Goal: Task Accomplishment & Management: Manage account settings

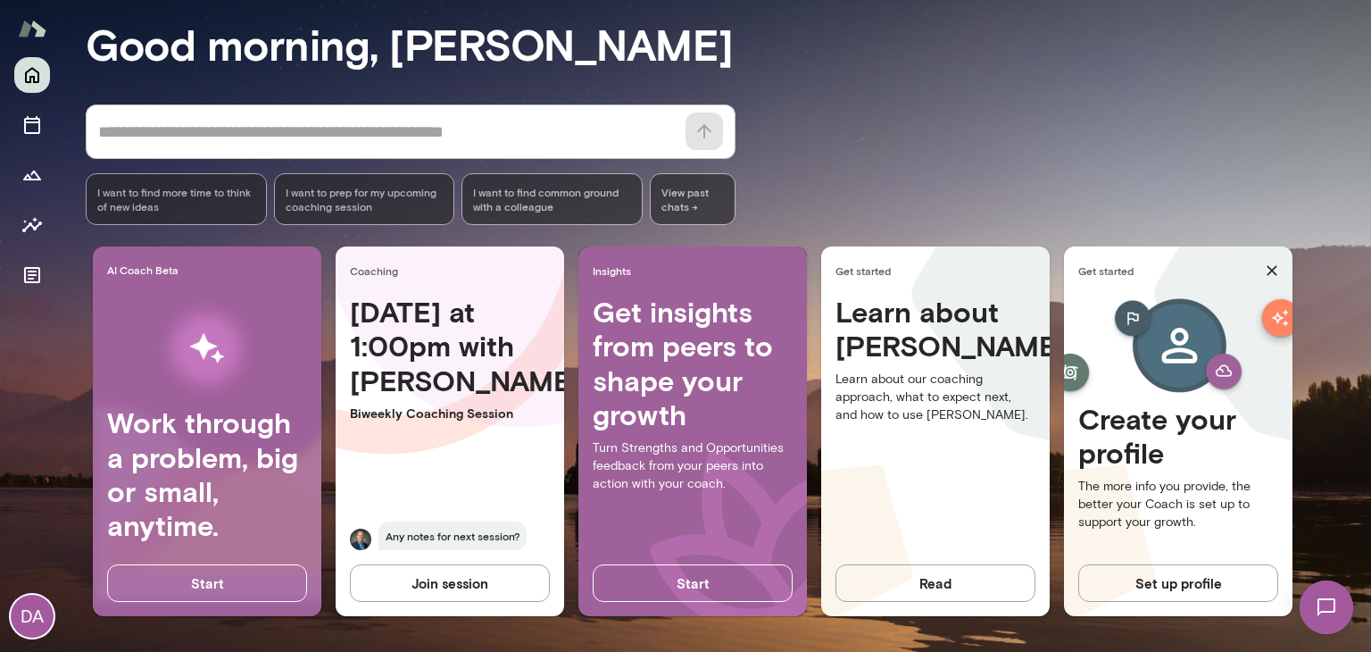
scroll to position [147, 0]
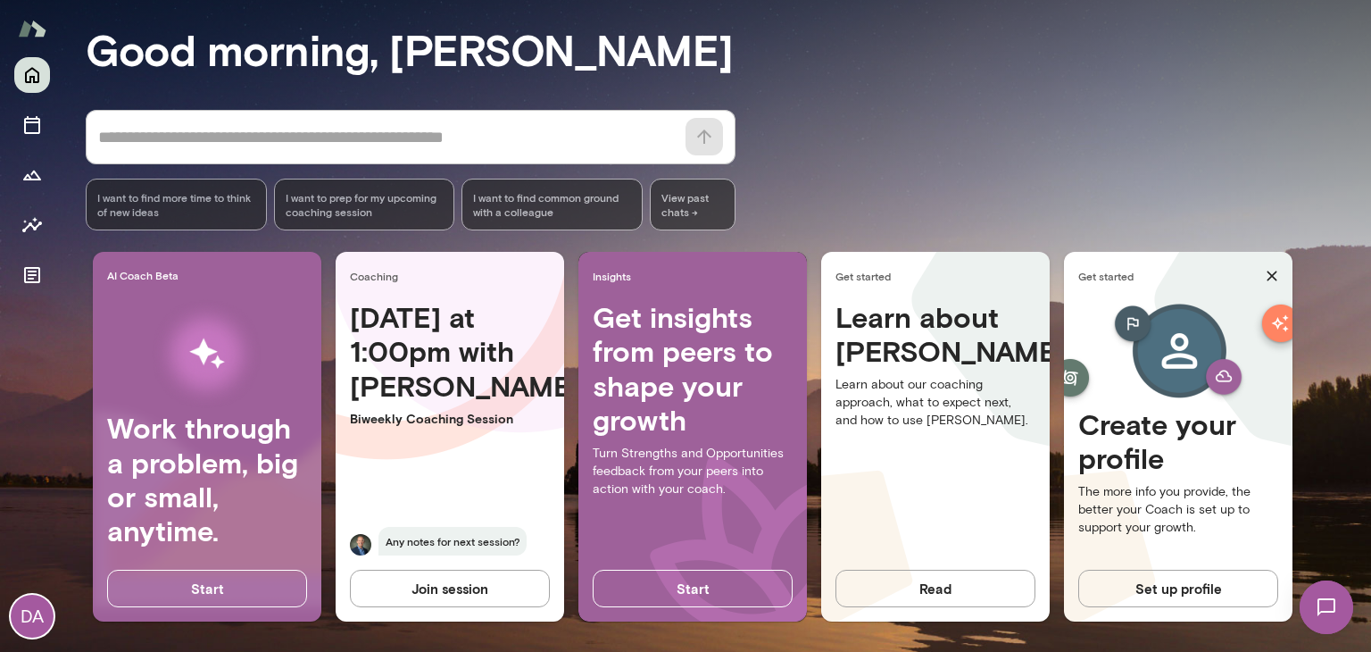
click at [521, 458] on div "[DATE] at 1:00pm with [PERSON_NAME] Coaching Session Any notes for next session?" at bounding box center [450, 438] width 228 height 277
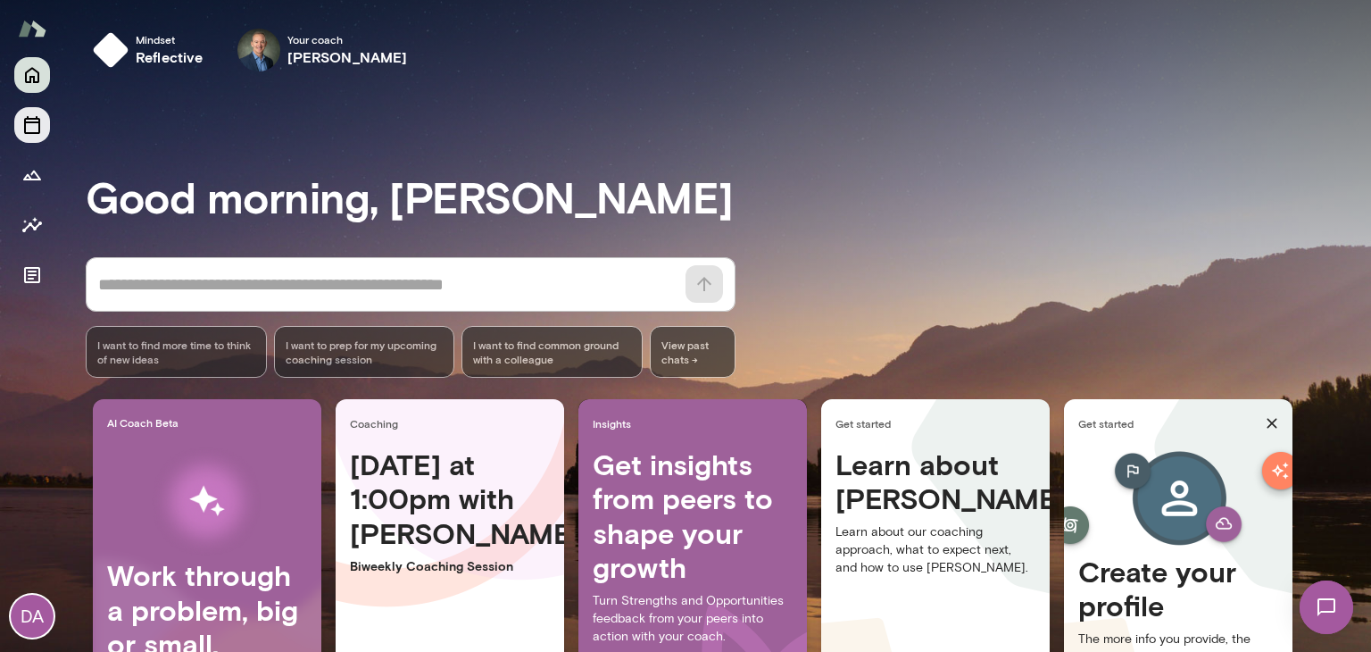
click at [16, 129] on button "Sessions" at bounding box center [32, 125] width 36 height 36
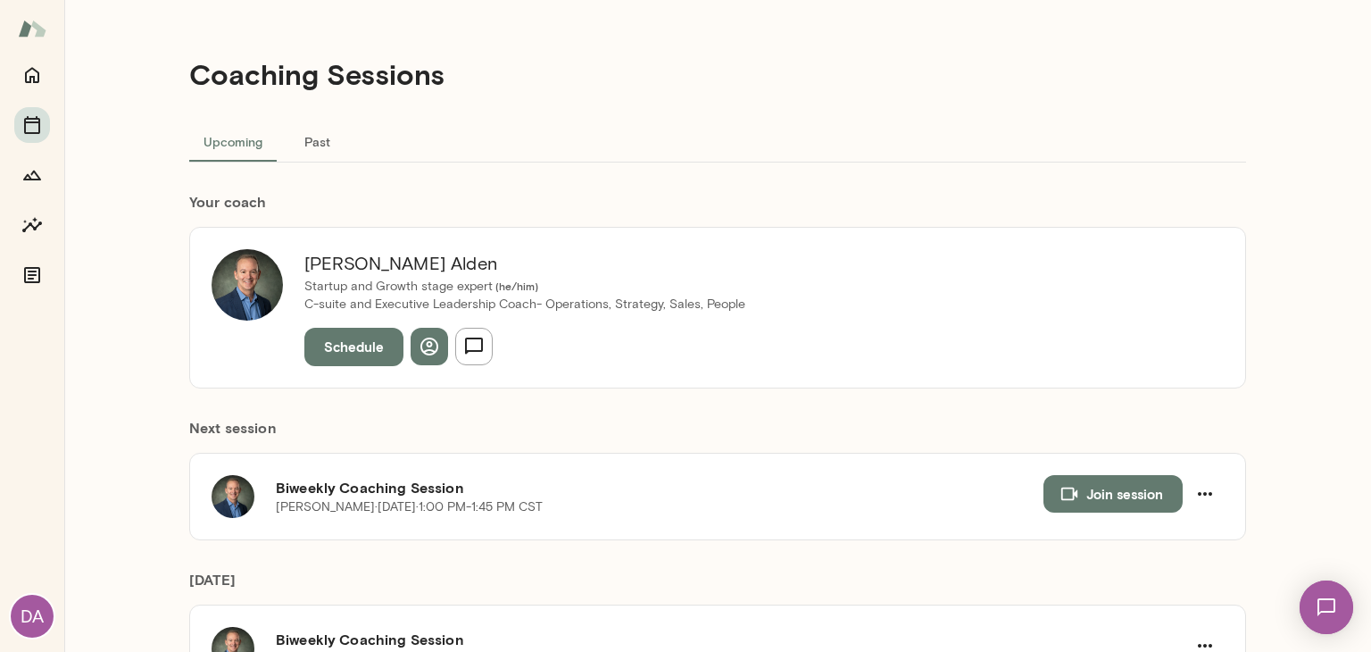
click at [325, 184] on div "Coaching Sessions Upcoming Past Your coach [PERSON_NAME] Startup and Growth sta…" at bounding box center [717, 326] width 1071 height 652
click at [1202, 491] on icon "button" at bounding box center [1204, 493] width 21 height 21
click at [1152, 561] on span "Cancel" at bounding box center [1166, 566] width 77 height 21
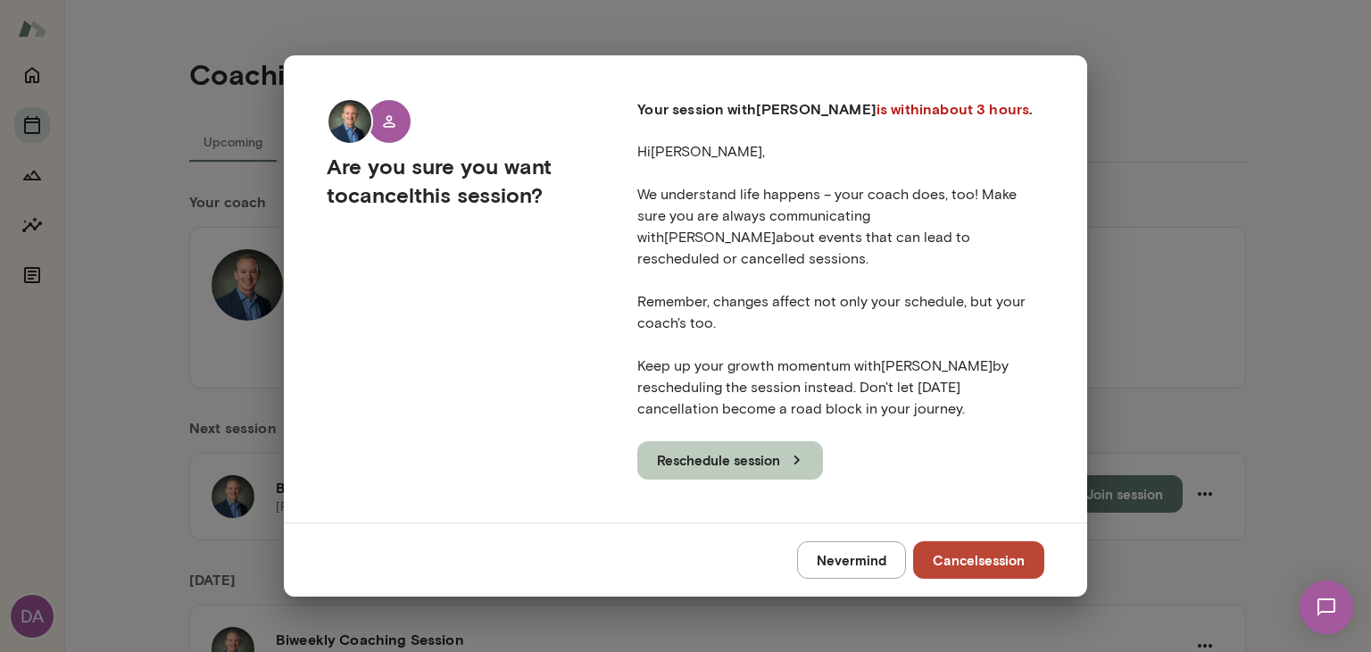
click at [787, 453] on icon "button" at bounding box center [797, 460] width 20 height 20
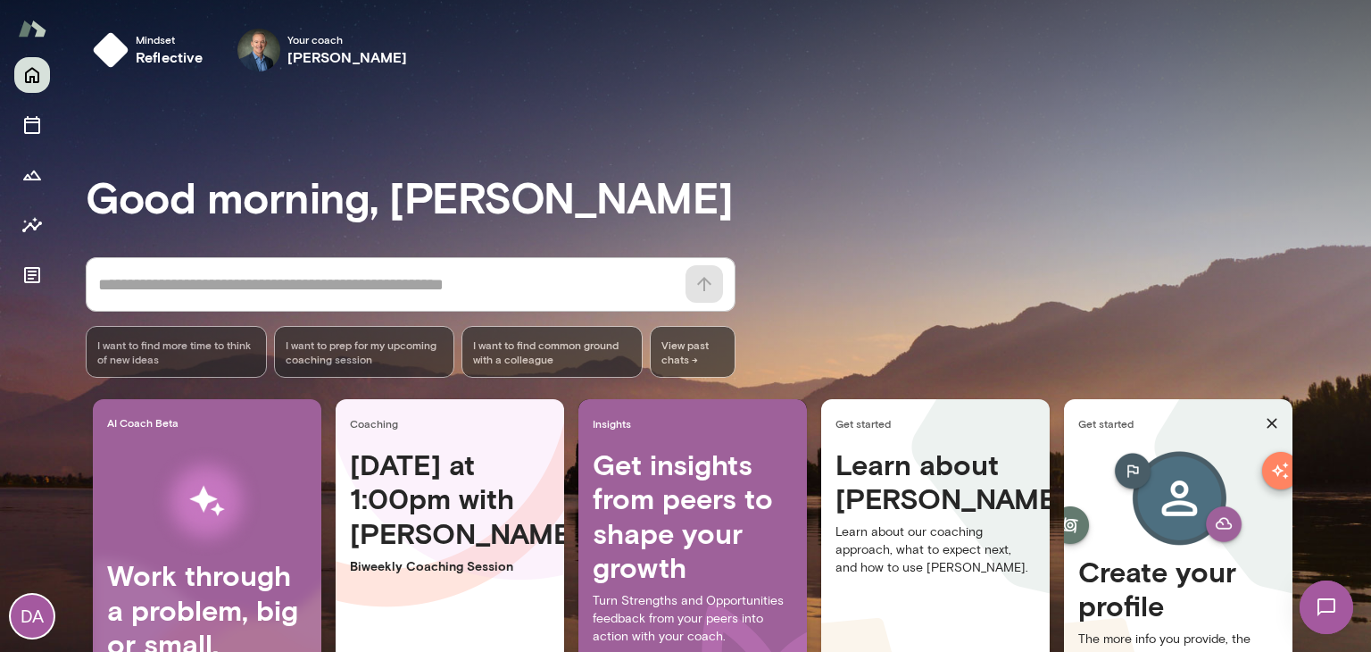
scroll to position [153, 0]
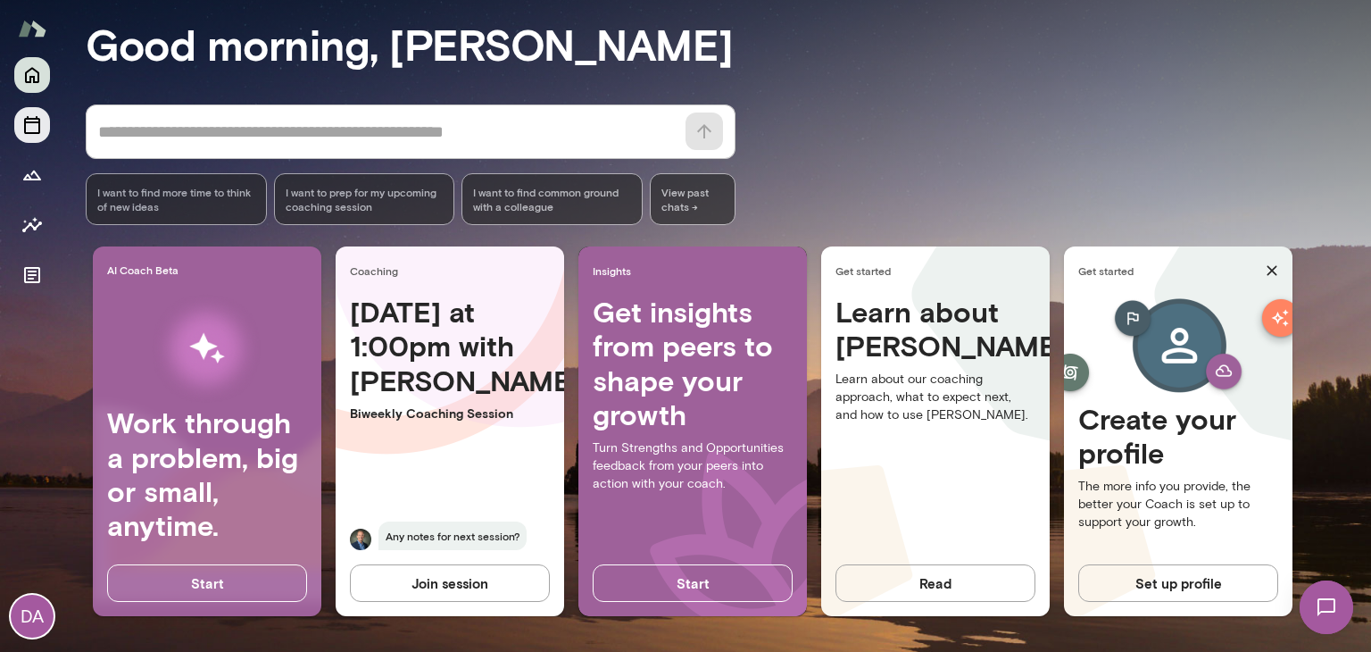
click at [32, 135] on icon "Sessions" at bounding box center [31, 124] width 21 height 21
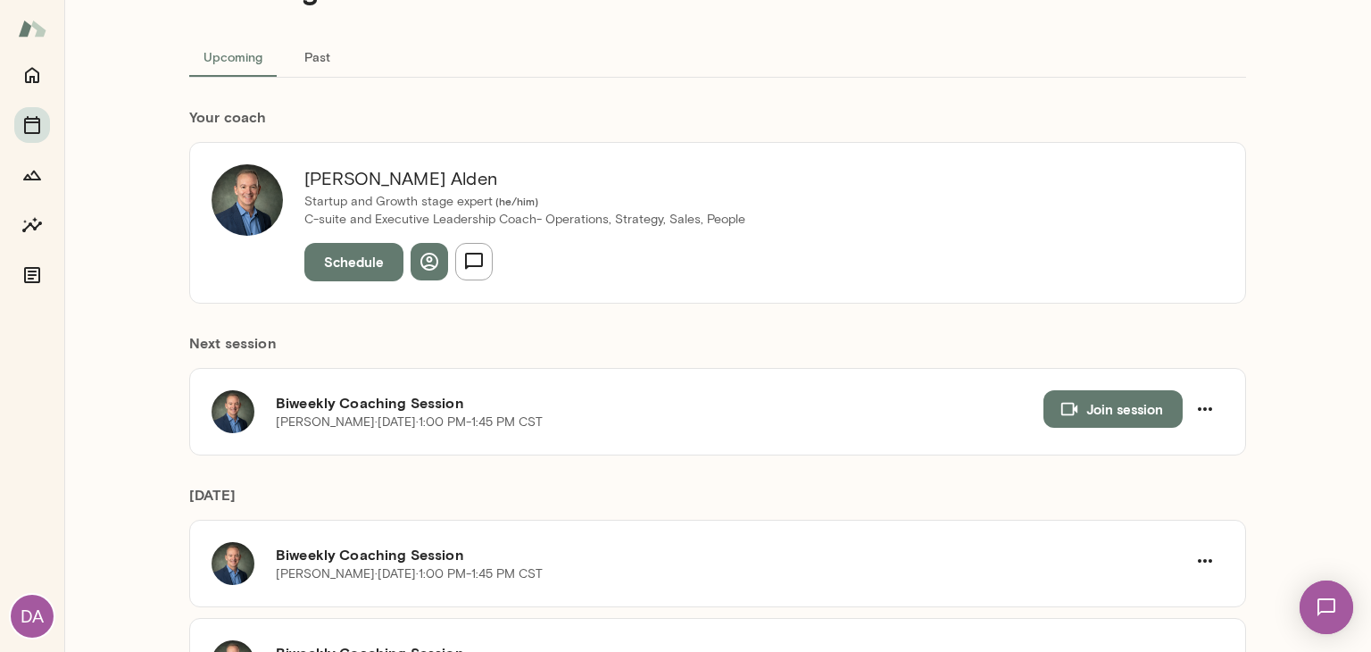
scroll to position [86, 0]
click at [1204, 401] on icon "button" at bounding box center [1204, 407] width 21 height 21
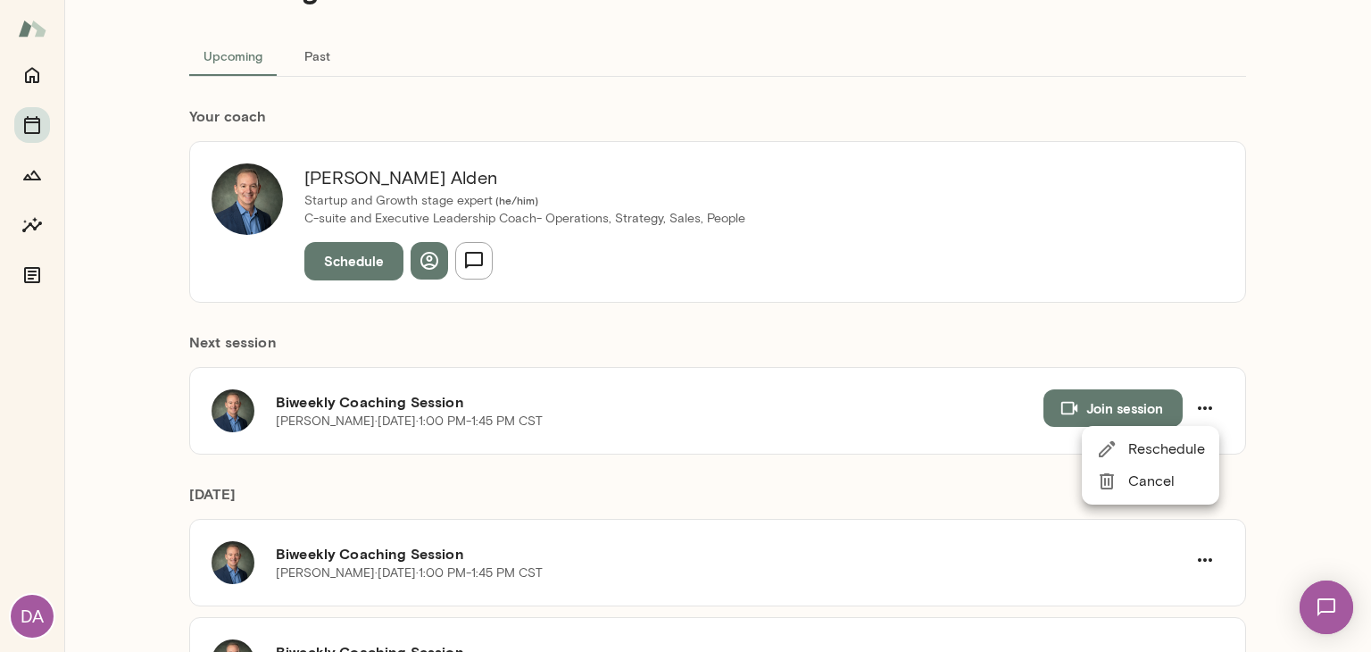
click at [1133, 493] on li "Cancel" at bounding box center [1150, 481] width 137 height 32
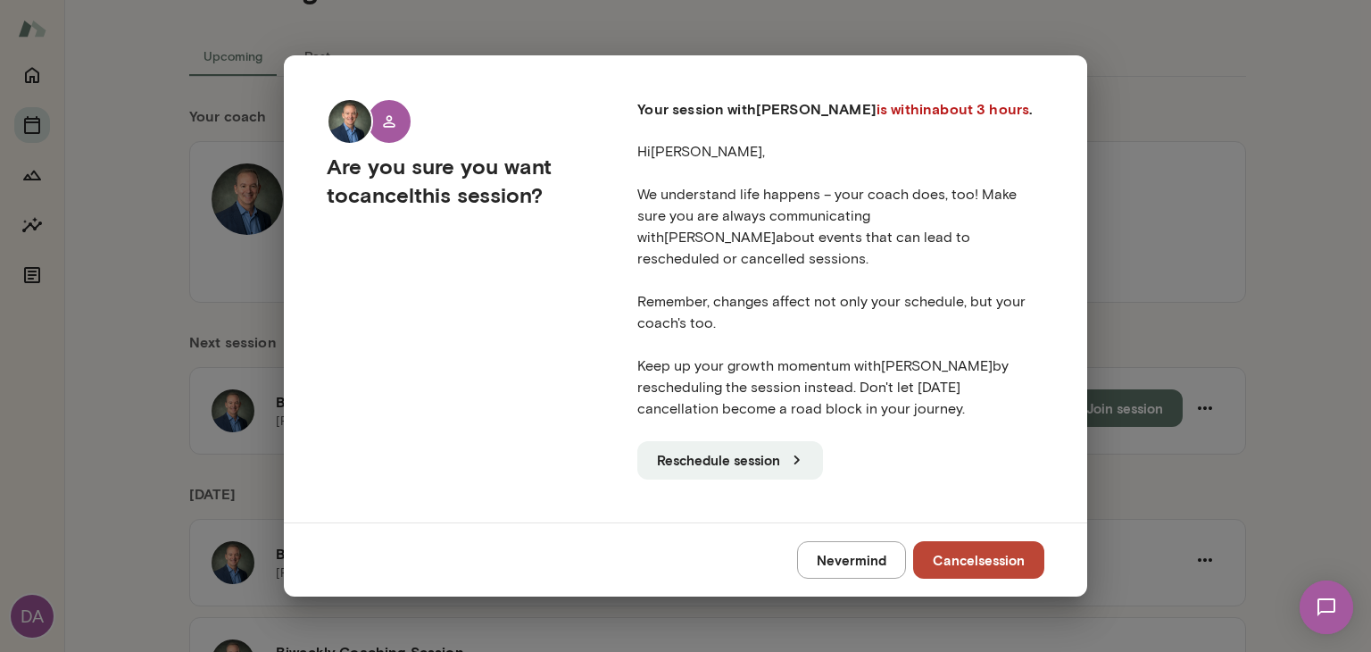
click at [932, 544] on button "Cancel session" at bounding box center [978, 559] width 131 height 37
